Goal: Communication & Community: Connect with others

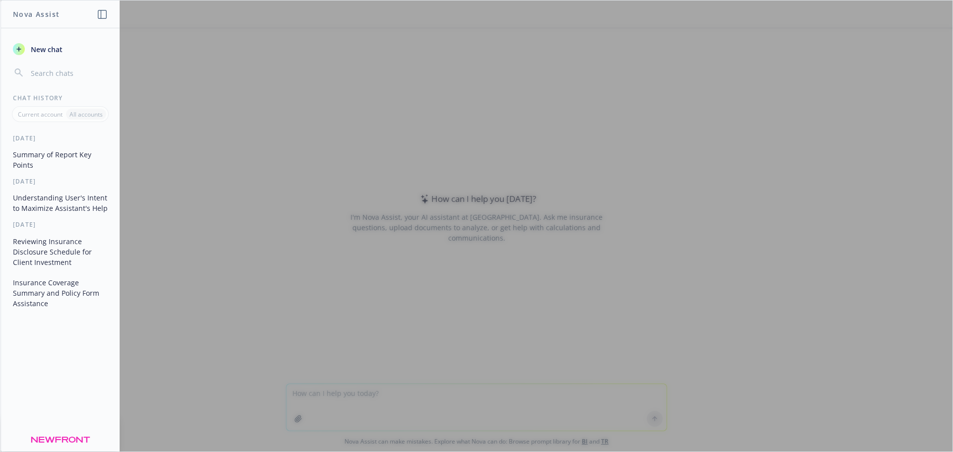
click at [212, 244] on div at bounding box center [476, 225] width 952 height 451
